Goal: Task Accomplishment & Management: Manage account settings

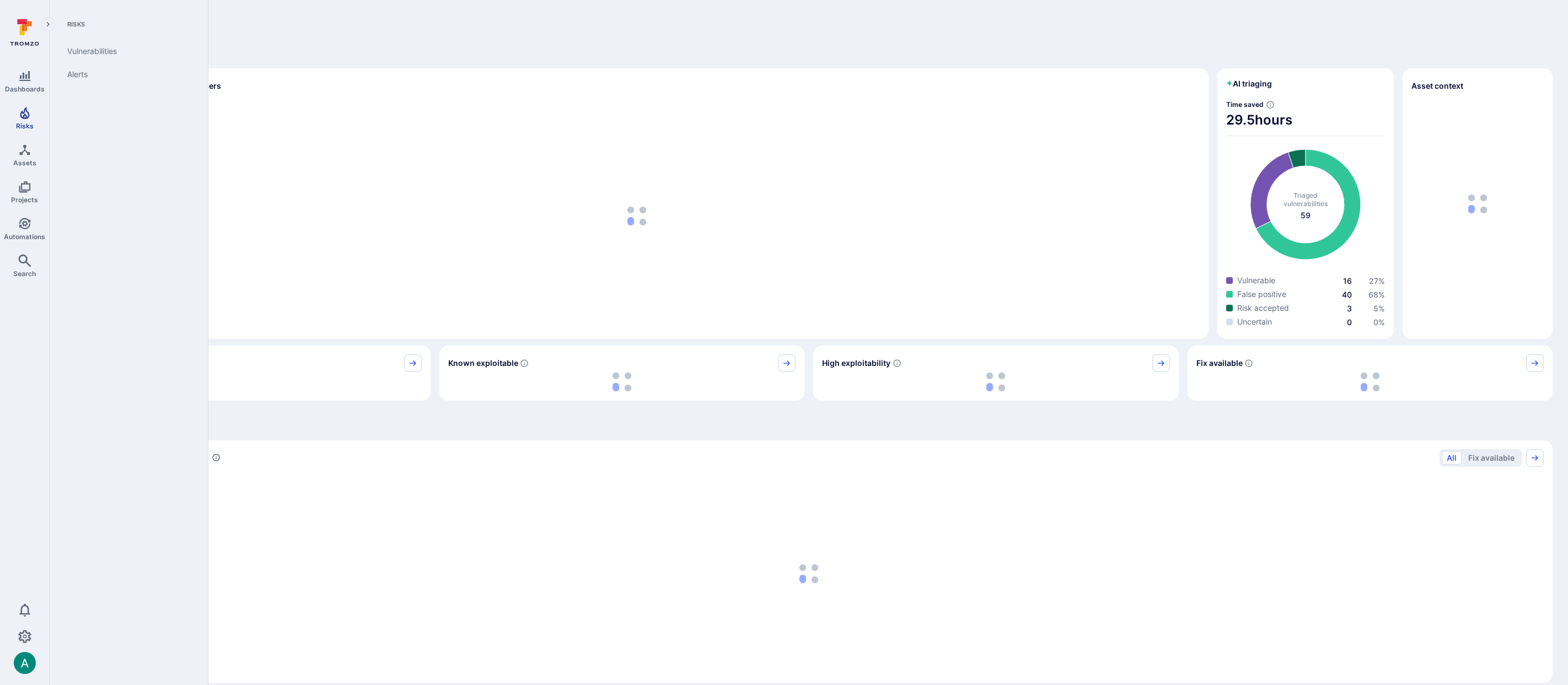
click at [27, 116] on icon "Risks" at bounding box center [24, 112] width 9 height 12
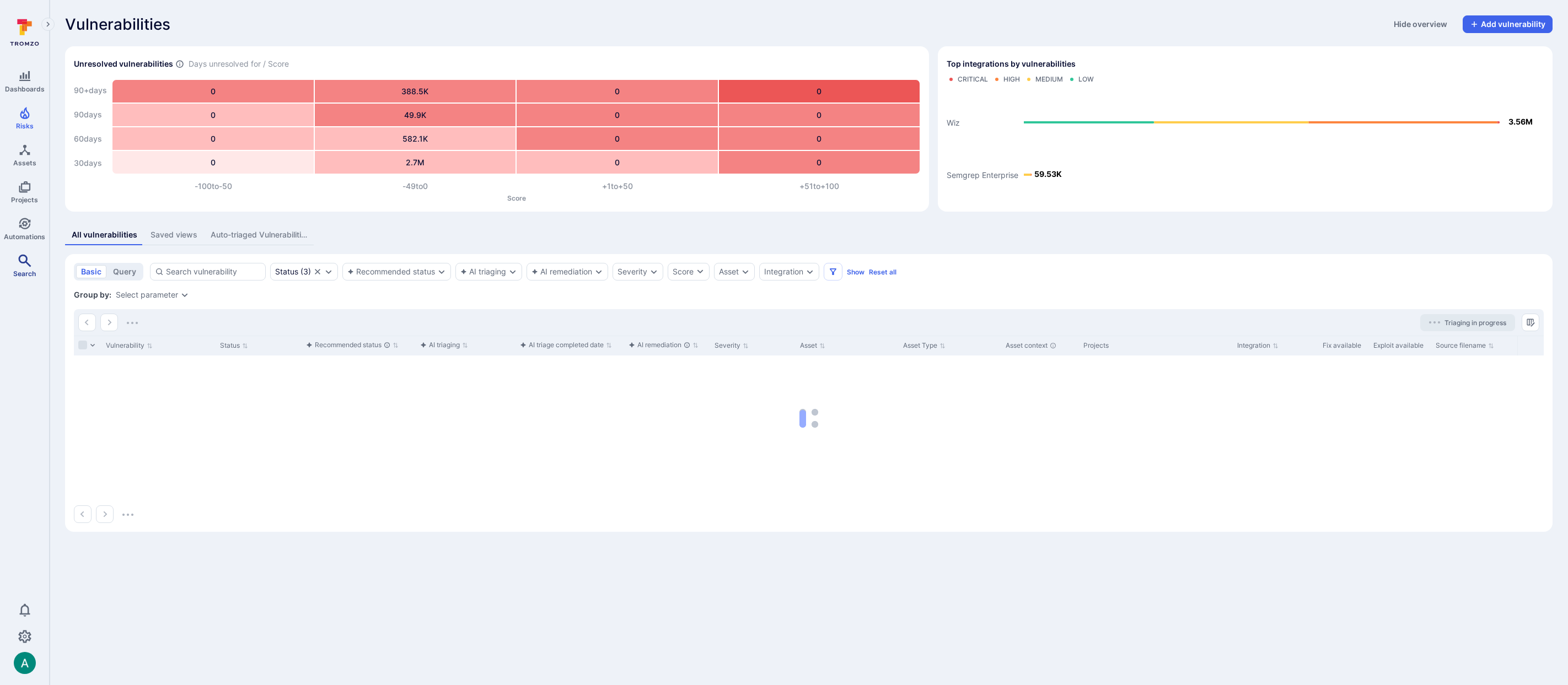
click at [28, 263] on icon "Search" at bounding box center [24, 260] width 13 height 13
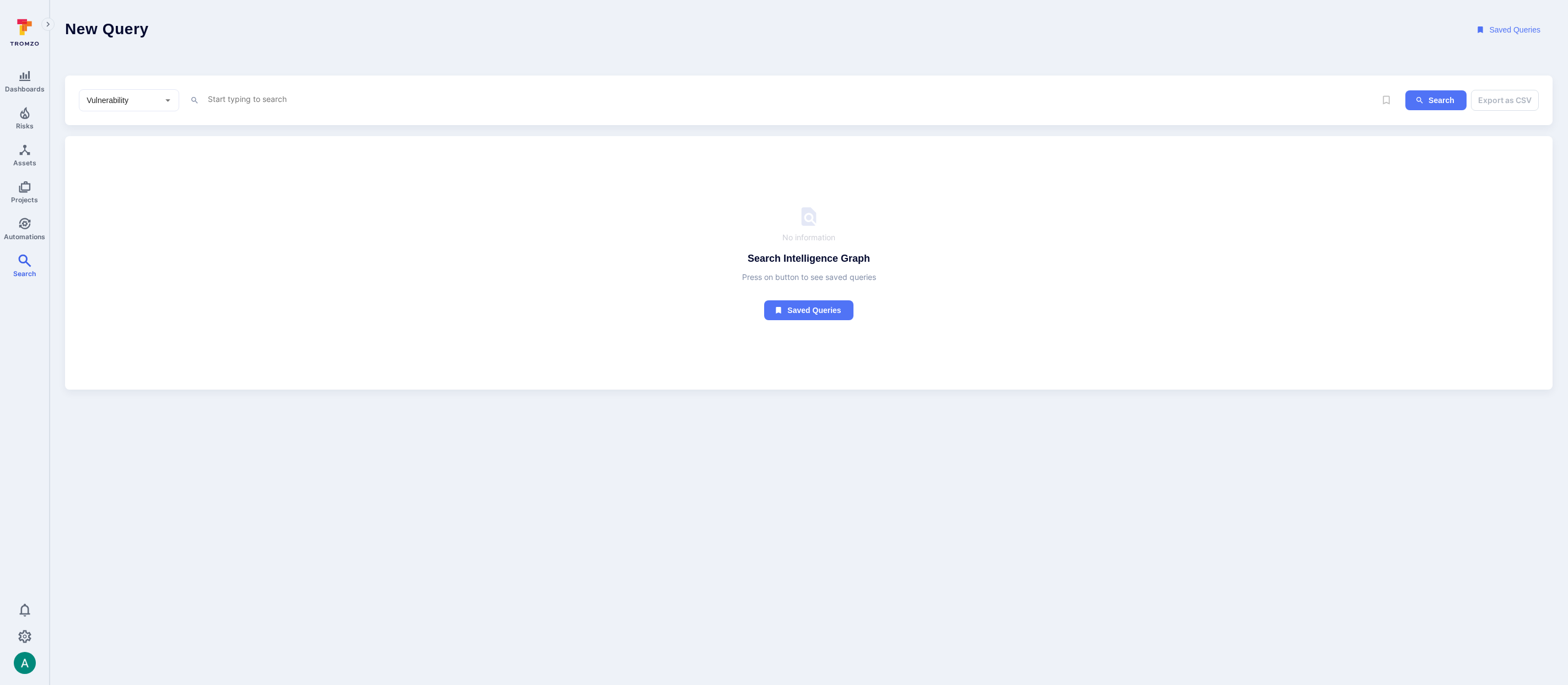
click at [242, 101] on textarea "Intelligence Graph search area" at bounding box center [727, 99] width 1040 height 14
click at [263, 190] on li "tromzo_vulnerability_ id" at bounding box center [284, 191] width 140 height 16
paste textarea "fin_Ei740yqxCzPO8y10"
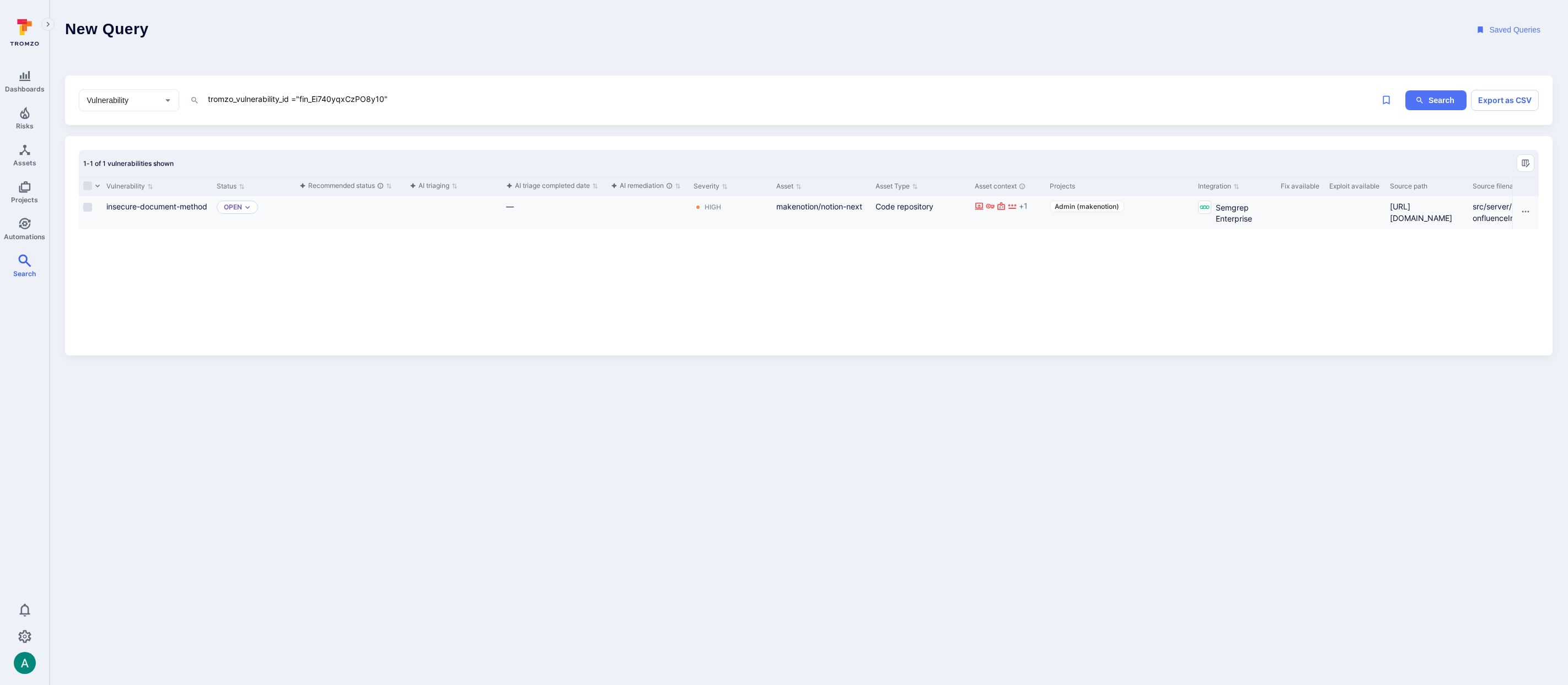
scroll to position [0, 5]
type textarea "tromzo_vulnerability_id ="fin_Ei740yqxCzPO8y10""
click at [87, 208] on input "Select row" at bounding box center [87, 207] width 9 height 9
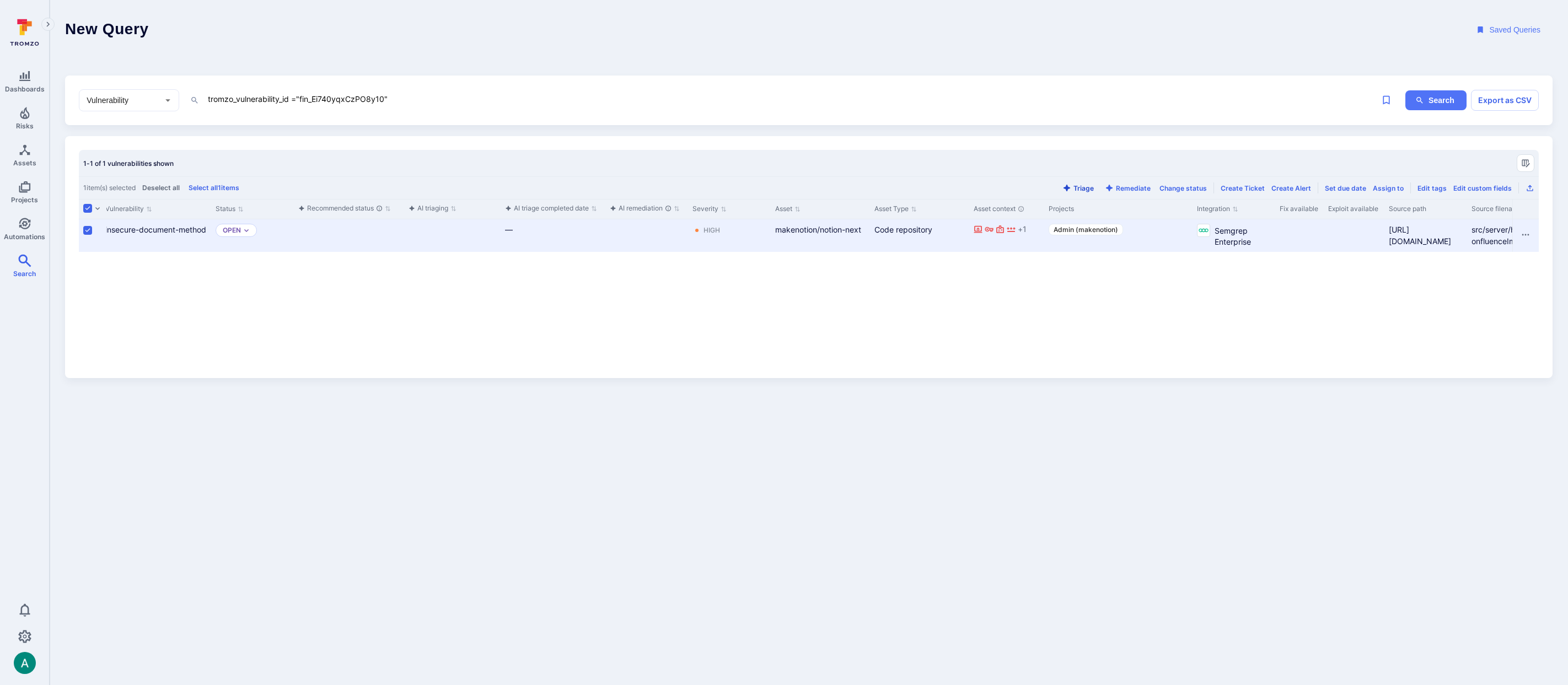
click at [1085, 187] on button "Triage" at bounding box center [1078, 188] width 36 height 9
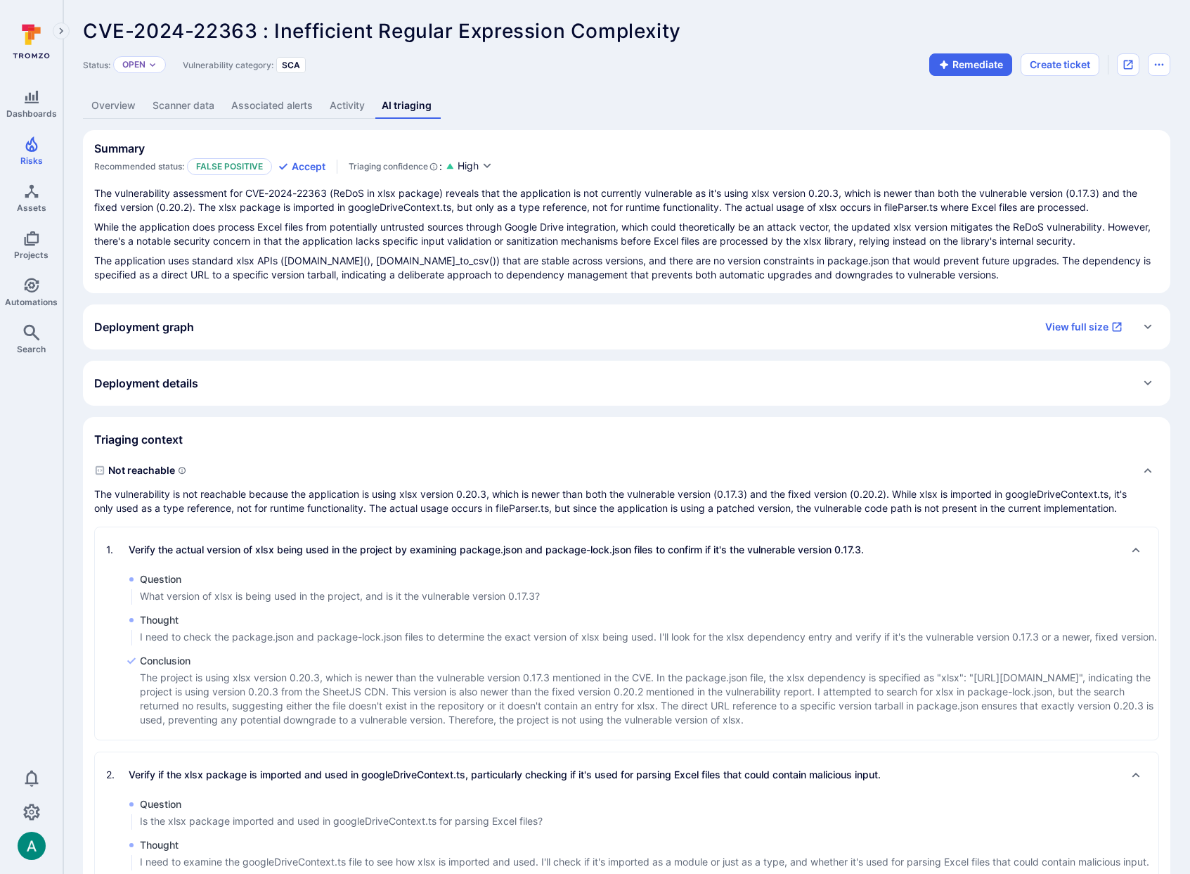
scroll to position [335, 0]
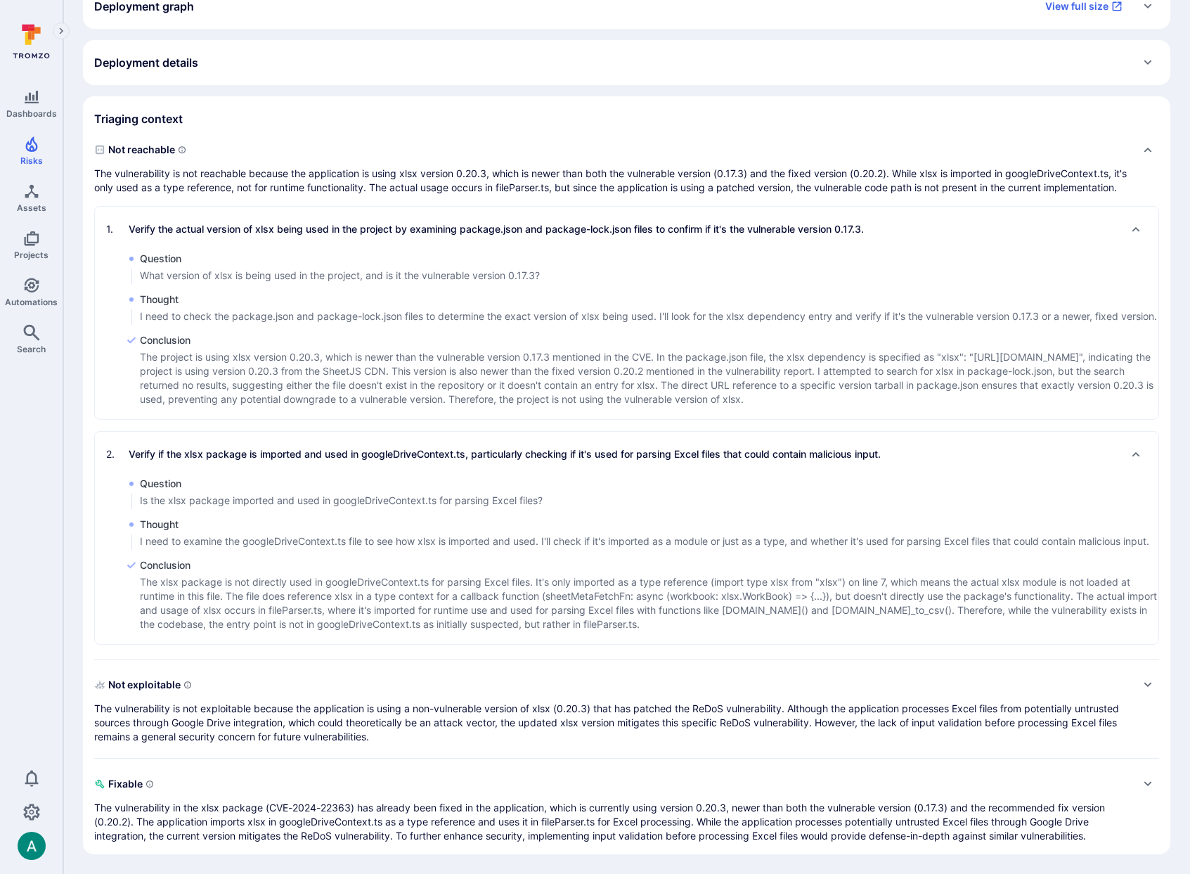
click at [896, 108] on div "Triaging context" at bounding box center [626, 119] width 1065 height 22
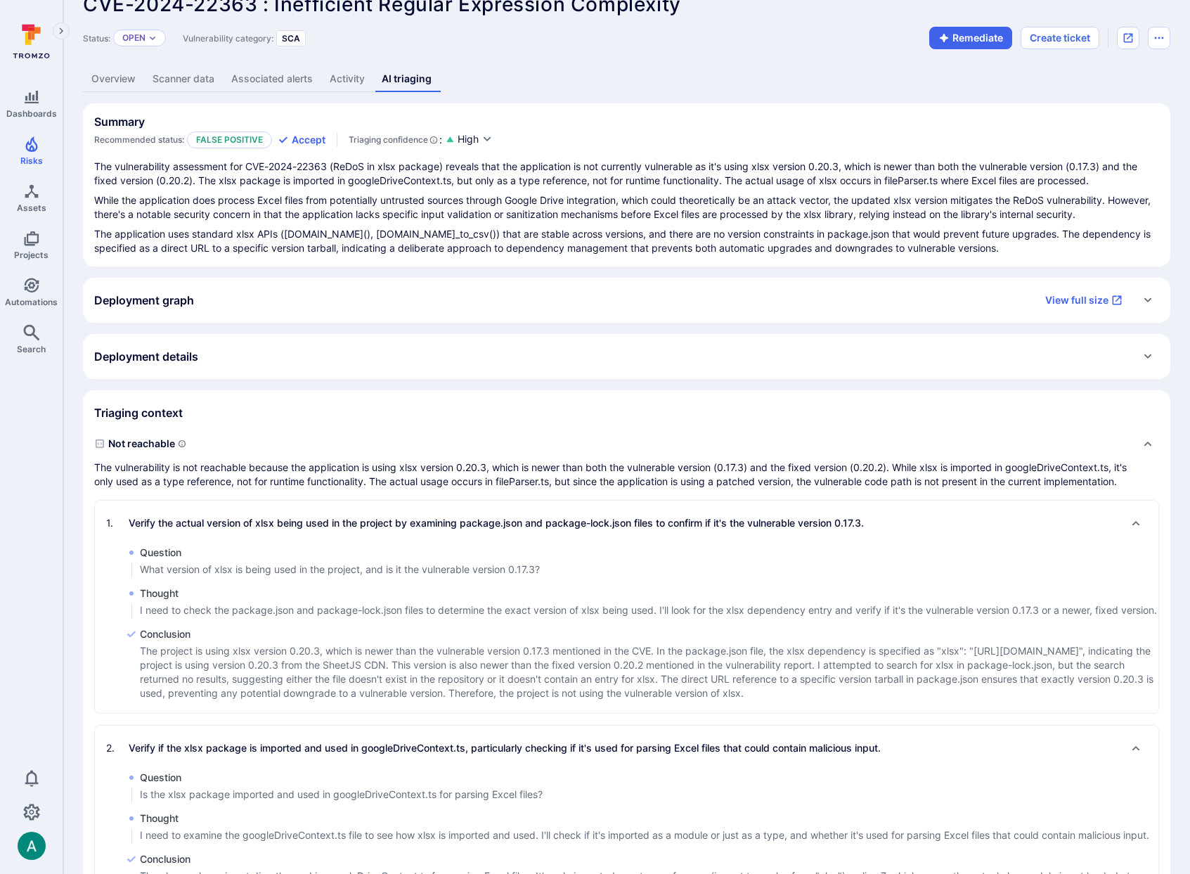
scroll to position [0, 0]
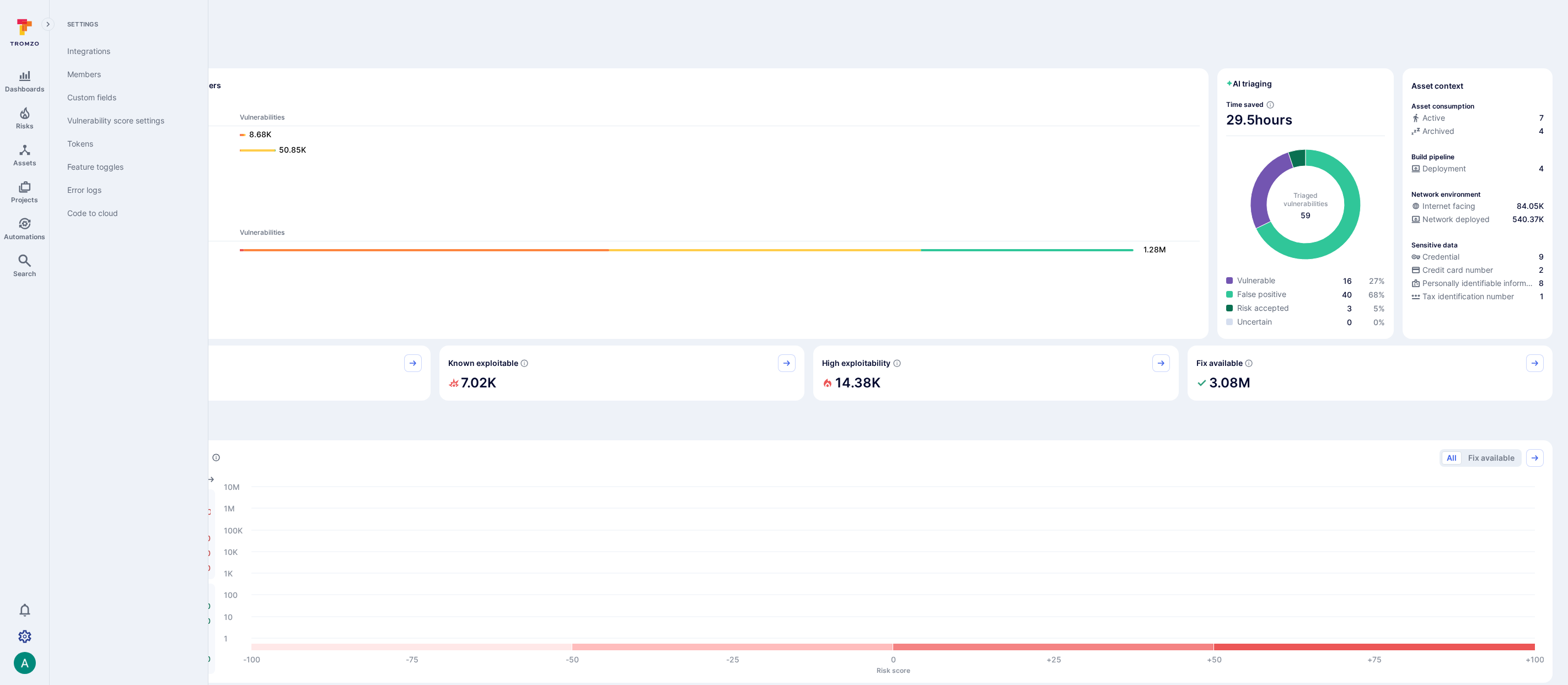
click at [33, 636] on link "Settings" at bounding box center [24, 636] width 49 height 22
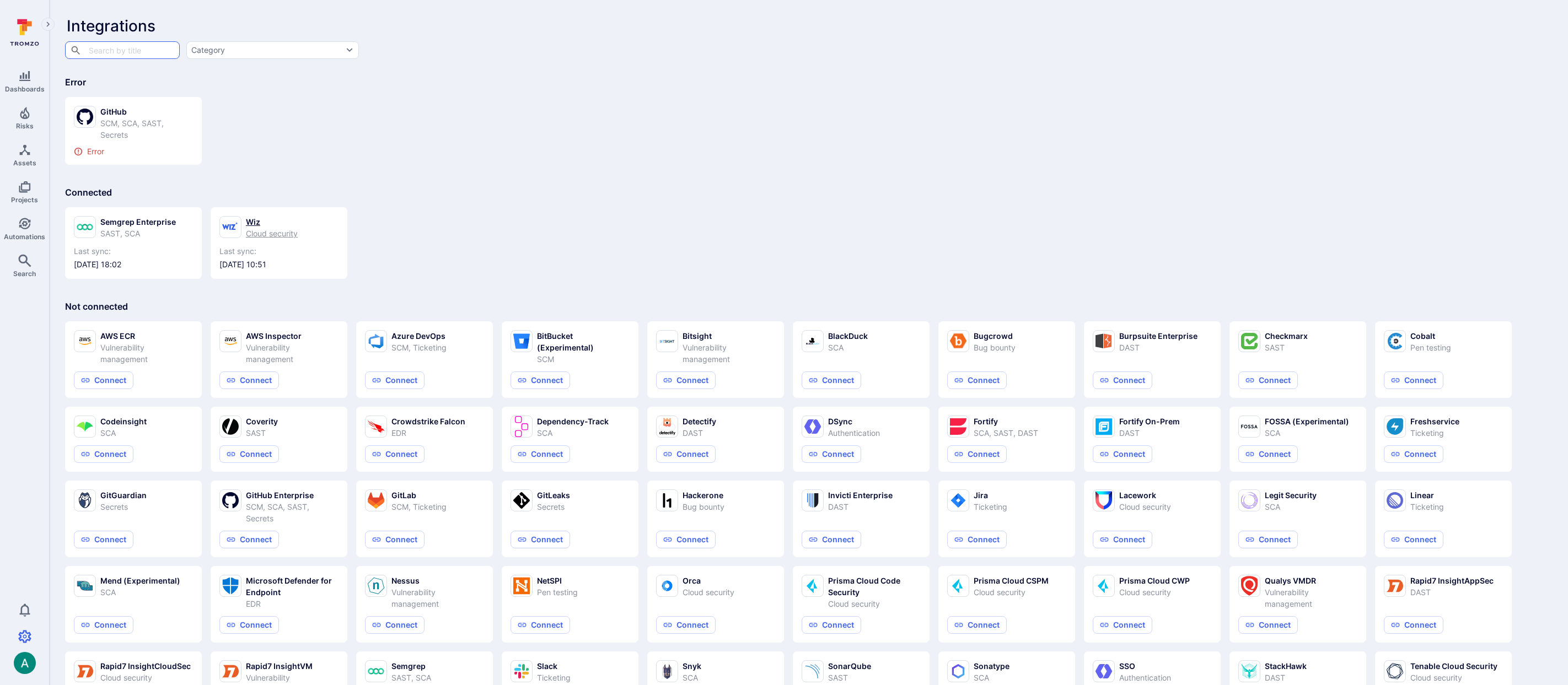
click at [274, 225] on div "Wiz" at bounding box center [272, 222] width 52 height 12
click at [110, 116] on div "GitHub" at bounding box center [147, 111] width 93 height 12
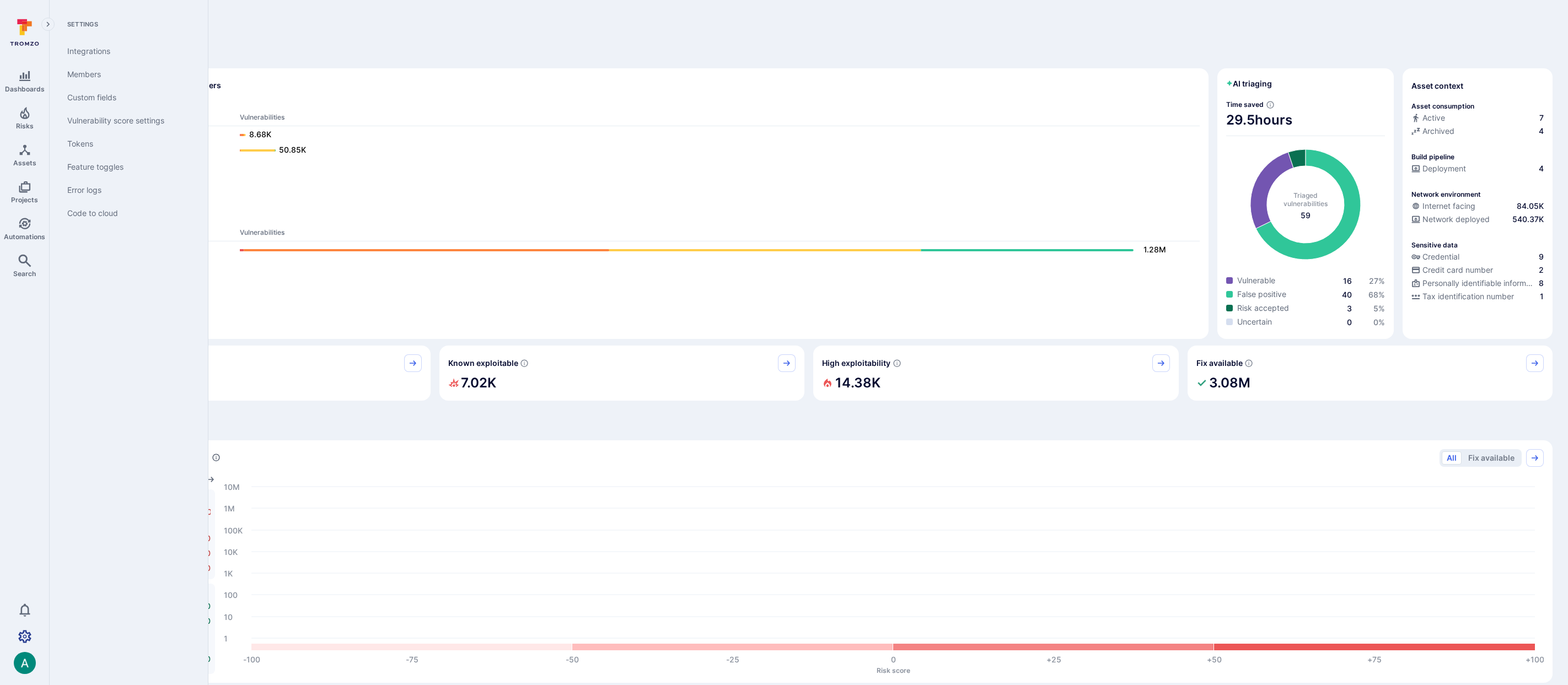
click at [22, 640] on icon "Settings" at bounding box center [24, 636] width 13 height 13
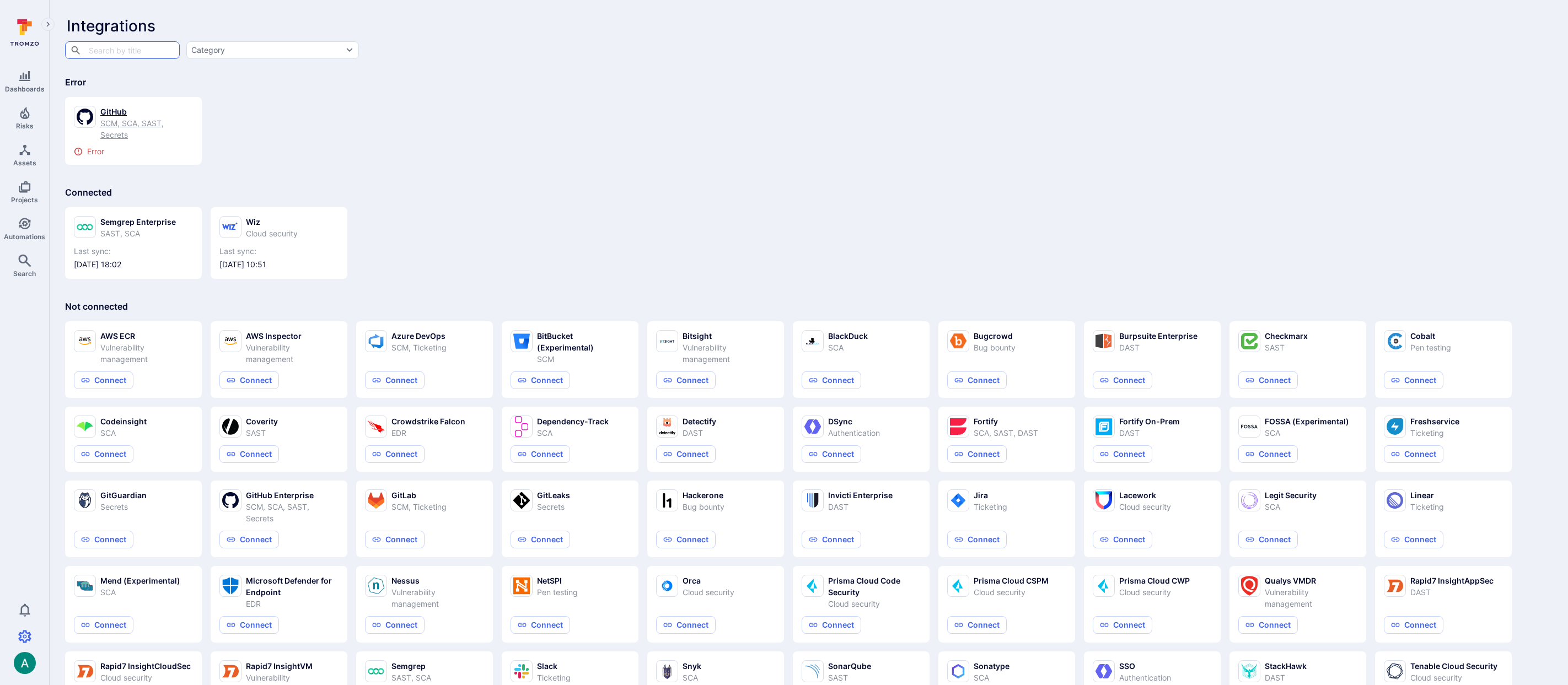
click at [138, 112] on div "GitHub" at bounding box center [147, 111] width 93 height 12
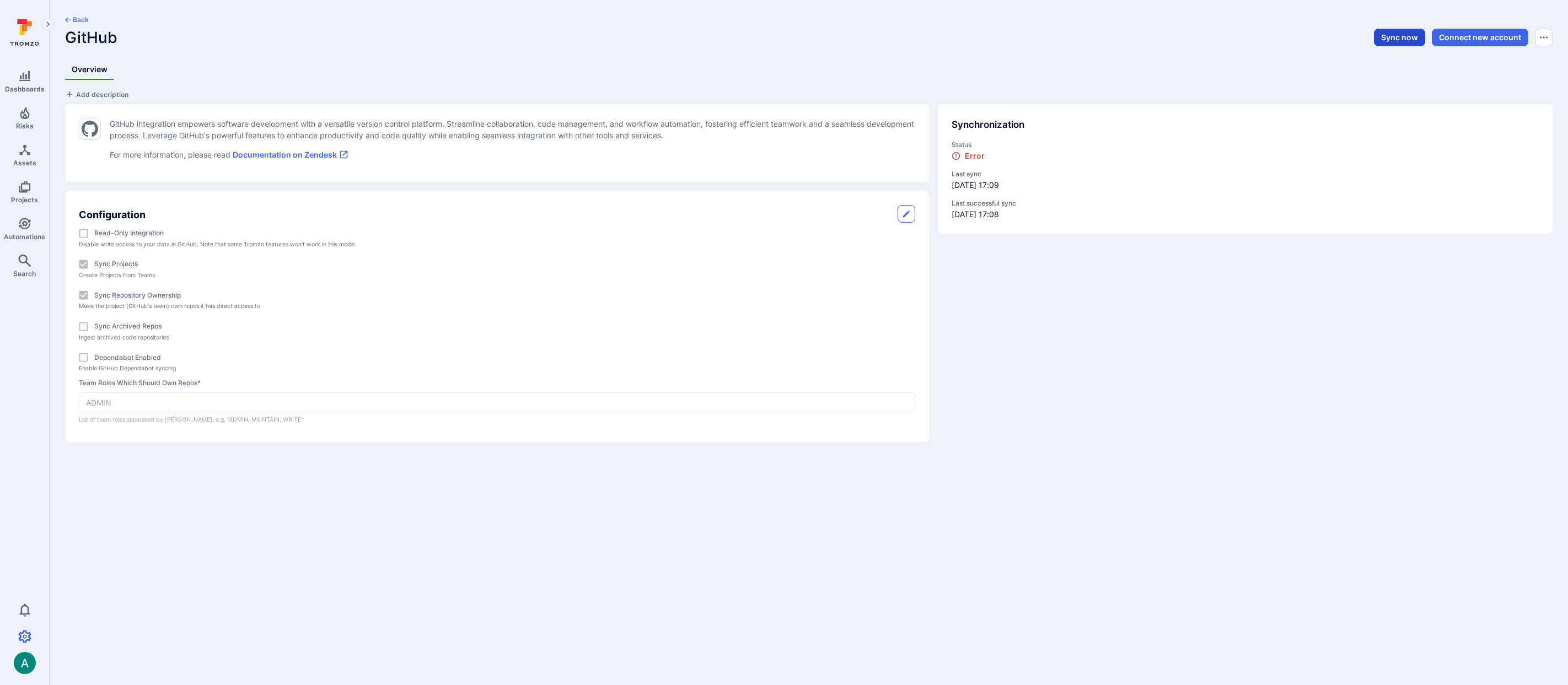
click at [1395, 42] on button "Sync now" at bounding box center [1399, 38] width 51 height 17
drag, startPoint x: 539, startPoint y: 74, endPoint x: 760, endPoint y: 54, distance: 221.9
click at [548, 70] on div "Overview" at bounding box center [808, 70] width 1487 height 20
click at [1394, 40] on button "Sync now" at bounding box center [1399, 38] width 51 height 17
click at [1171, 74] on div "Overview" at bounding box center [808, 70] width 1487 height 20
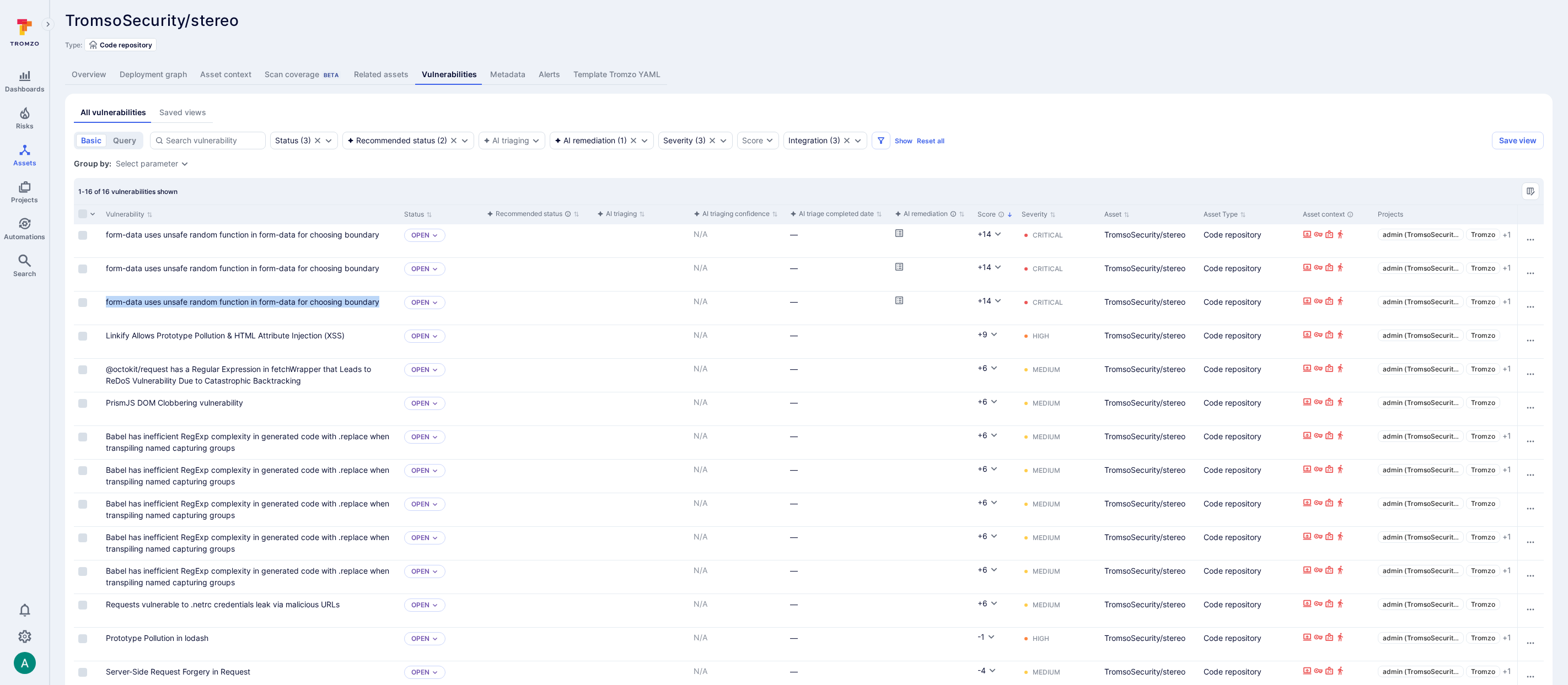
scroll to position [4, 0]
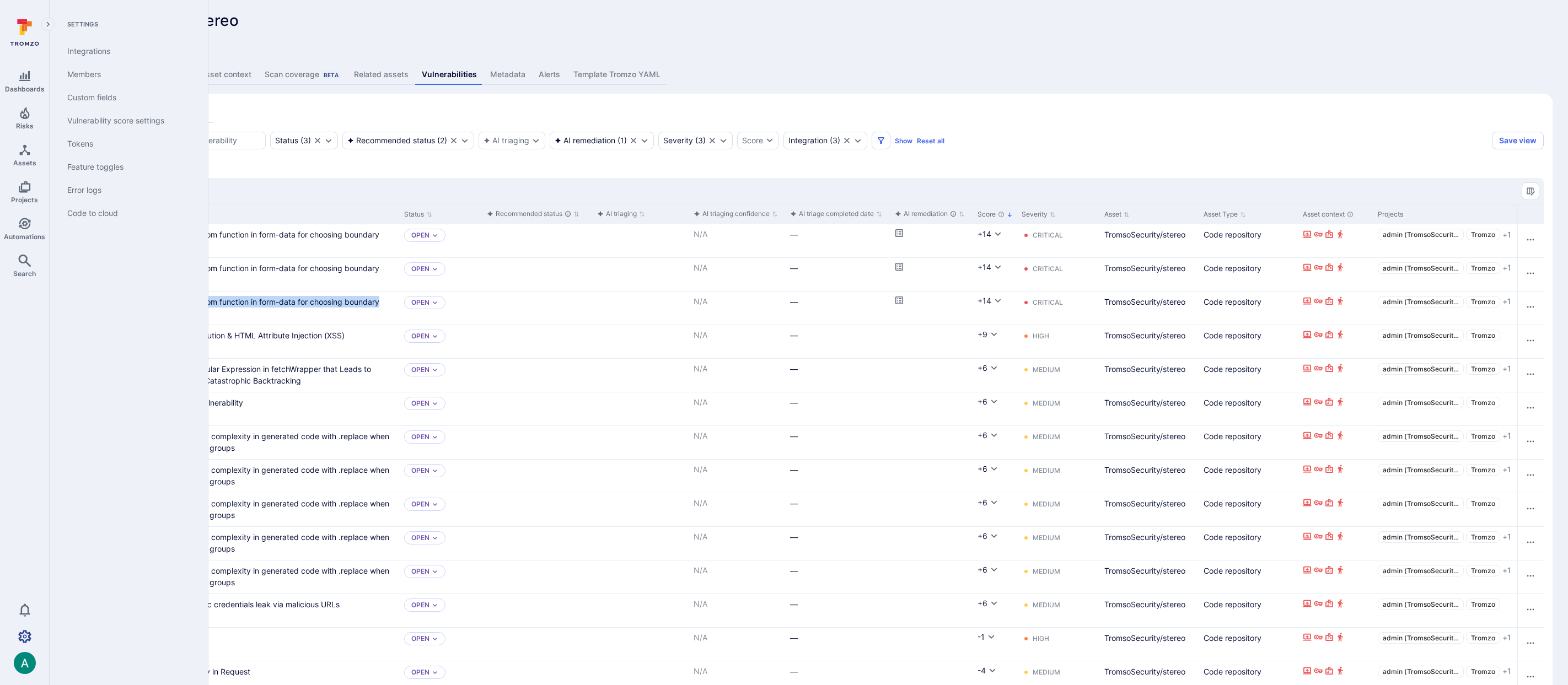
click at [27, 640] on icon "Settings" at bounding box center [24, 636] width 13 height 13
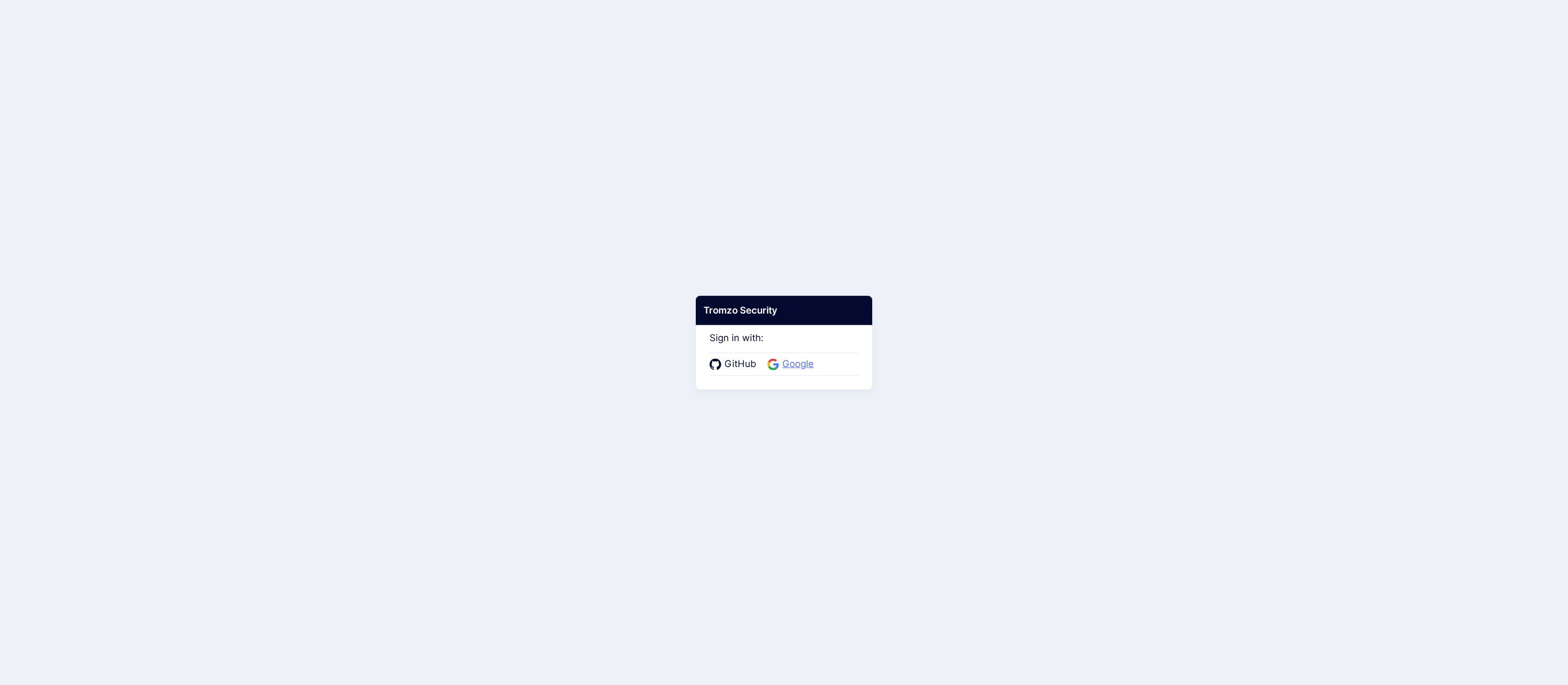
click at [792, 357] on span "Google" at bounding box center [797, 364] width 38 height 14
